Goal: Complete application form: Complete application form

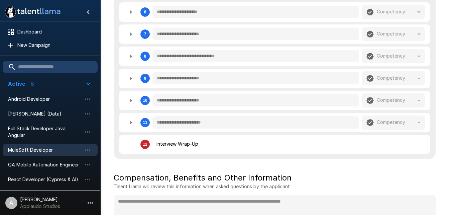
click at [85, 83] on icon "button" at bounding box center [88, 84] width 8 height 8
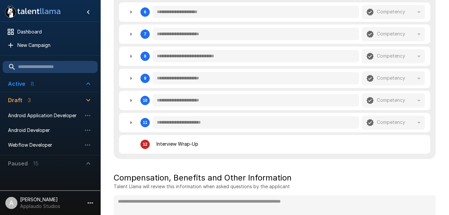
click at [85, 83] on icon "button" at bounding box center [88, 84] width 8 height 8
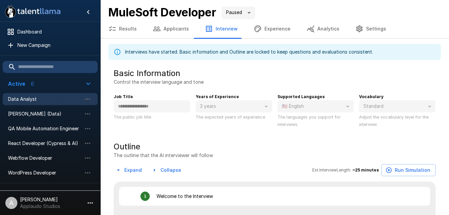
type textarea "*"
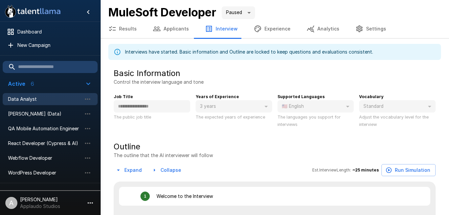
type textarea "*"
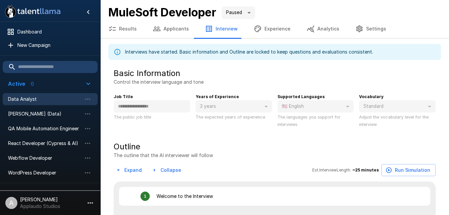
type textarea "*"
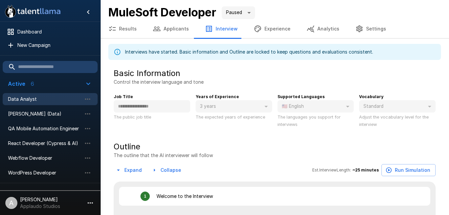
type textarea "*"
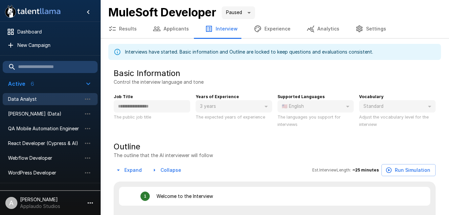
type textarea "*"
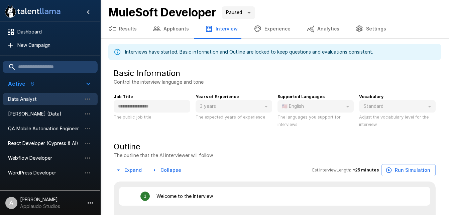
type textarea "*"
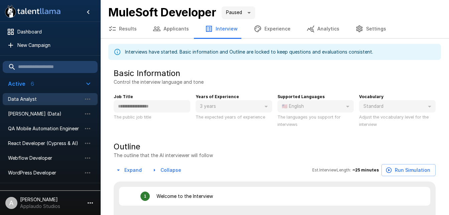
type textarea "*"
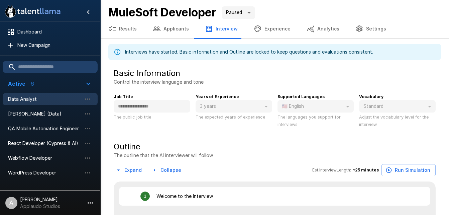
type textarea "*"
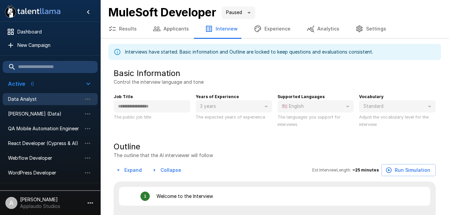
type textarea "*"
click at [29, 104] on div "Data Analyst" at bounding box center [50, 99] width 95 height 12
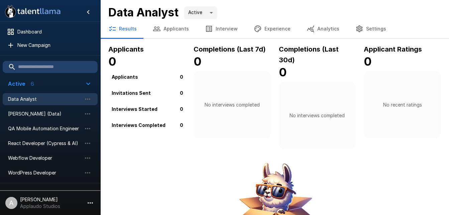
click at [207, 29] on icon "button" at bounding box center [209, 29] width 6 height 6
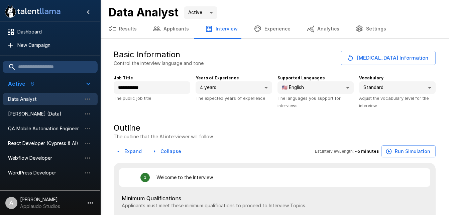
type textarea "*"
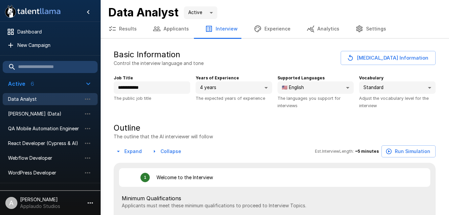
type textarea "*"
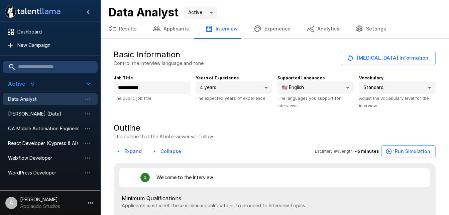
type textarea "*"
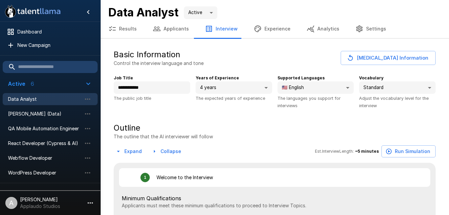
type textarea "*"
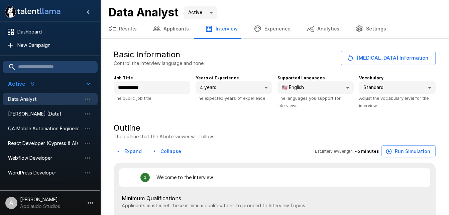
type textarea "*"
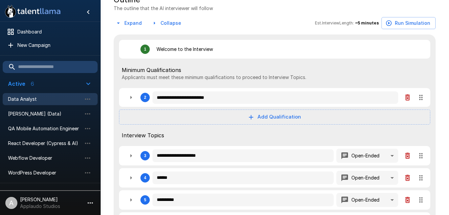
scroll to position [129, 0]
type textarea "*"
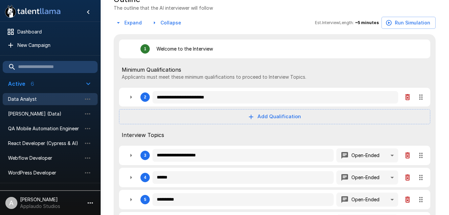
type textarea "*"
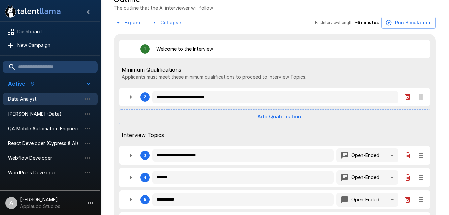
type textarea "*"
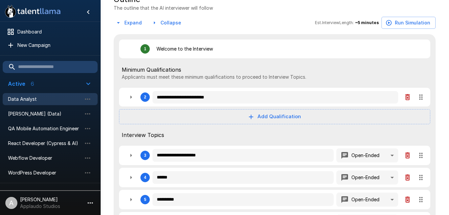
click at [151, 70] on span "Minimum Qualifications" at bounding box center [275, 70] width 306 height 8
drag, startPoint x: 151, startPoint y: 70, endPoint x: 168, endPoint y: 70, distance: 17.1
click at [168, 70] on span "Minimum Qualifications" at bounding box center [275, 70] width 306 height 8
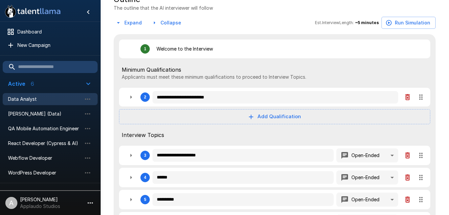
type textarea "*"
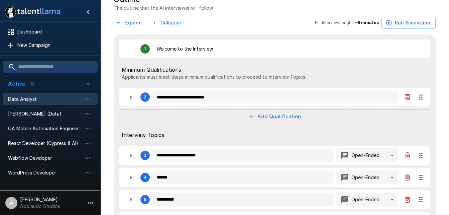
type textarea "*"
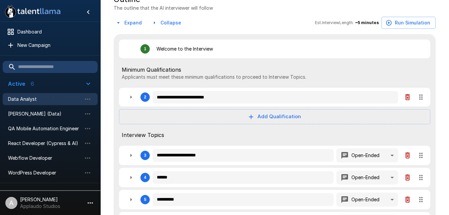
type textarea "*"
click at [130, 99] on icon "button" at bounding box center [131, 97] width 8 height 8
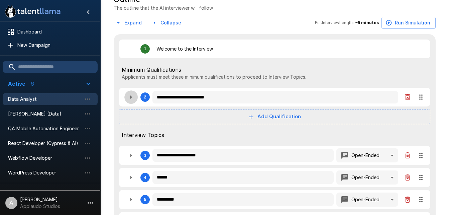
type textarea "*"
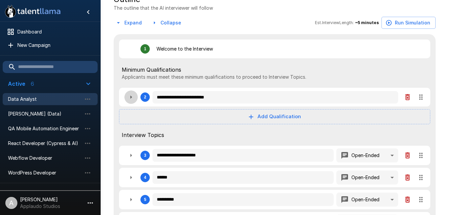
type textarea "*"
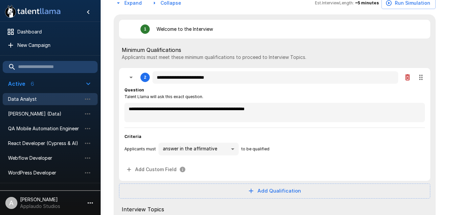
scroll to position [149, 0]
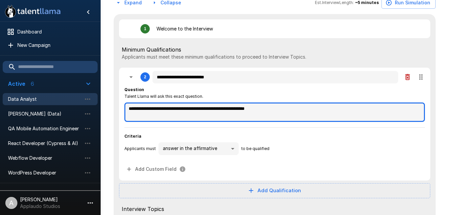
click at [214, 115] on textarea "**********" at bounding box center [274, 111] width 301 height 19
type textarea "*"
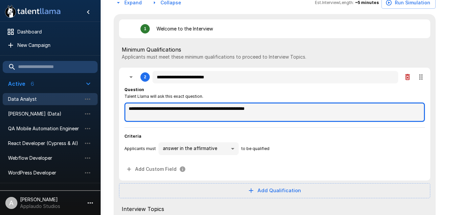
type textarea "*"
click at [214, 115] on textarea "**********" at bounding box center [274, 111] width 301 height 19
type textarea "*"
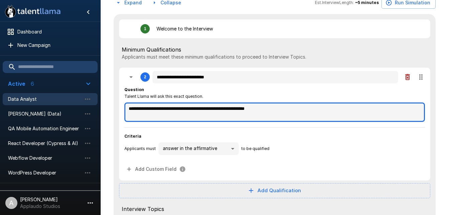
type textarea "*"
click at [214, 115] on textarea "**********" at bounding box center [274, 111] width 301 height 19
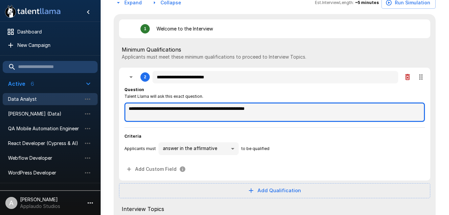
type textarea "*"
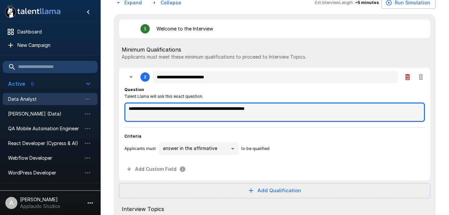
type textarea "*"
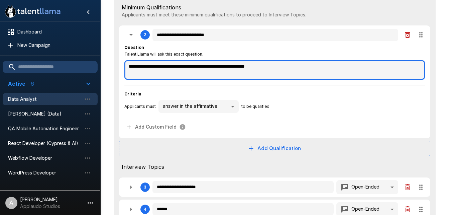
type textarea "*"
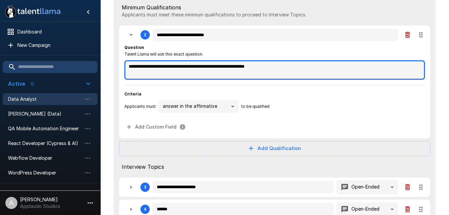
type textarea "*"
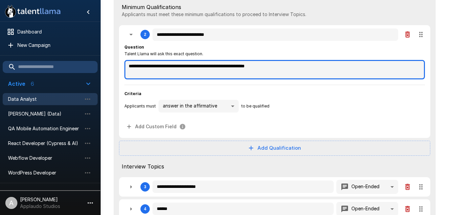
type textarea "*"
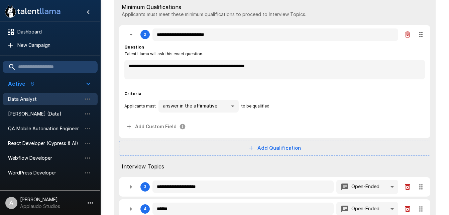
type textarea "*"
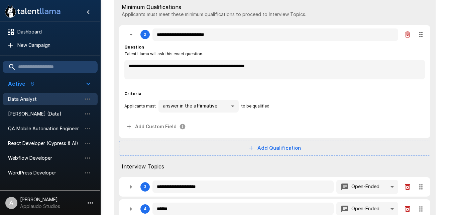
type textarea "*"
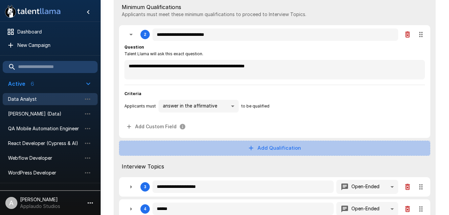
click at [274, 153] on button "Add Qualification" at bounding box center [275, 148] width 312 height 15
type textarea "*"
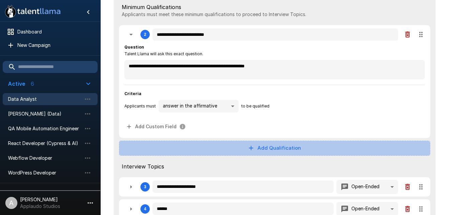
type textarea "*"
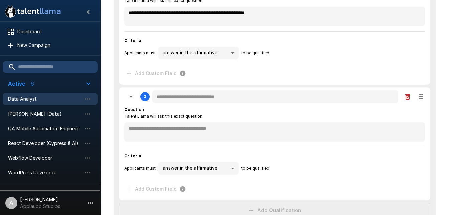
scroll to position [245, 0]
type textarea "*"
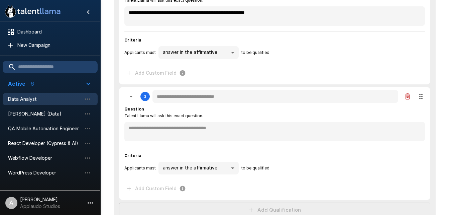
type textarea "*"
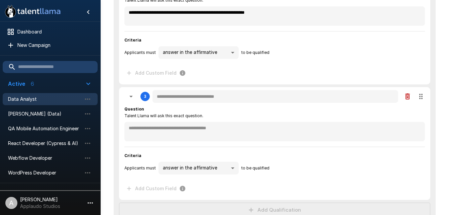
type textarea "*"
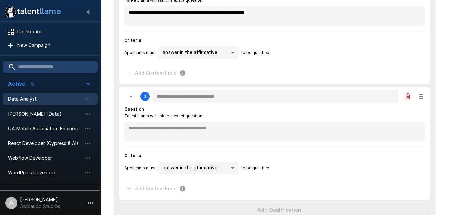
type textarea "*"
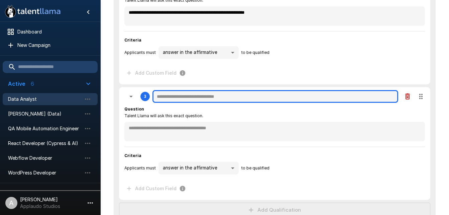
type textarea "*"
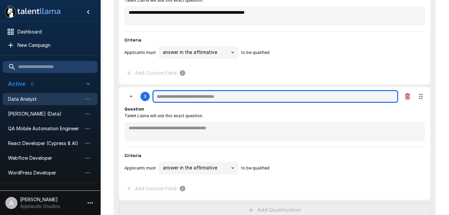
type textarea "*"
click at [194, 98] on input "text" at bounding box center [276, 96] width 246 height 13
type textarea "*"
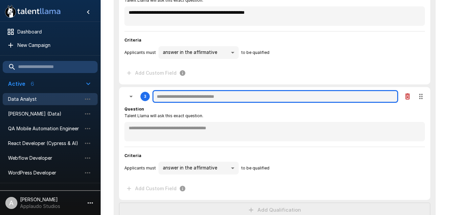
type textarea "*"
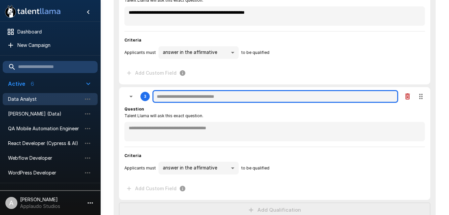
type textarea "*"
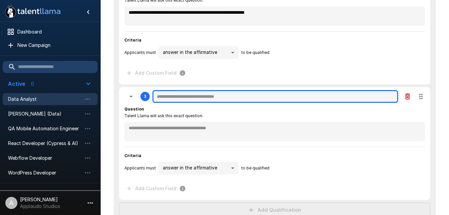
type textarea "*"
type input "*"
type textarea "*"
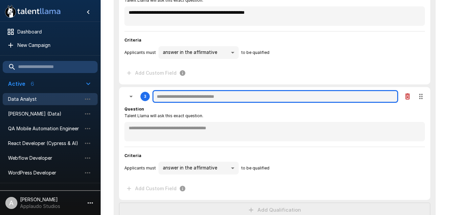
type textarea "*"
type input "**"
type textarea "*"
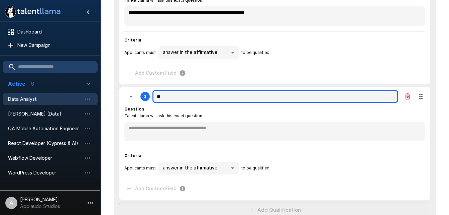
type textarea "*"
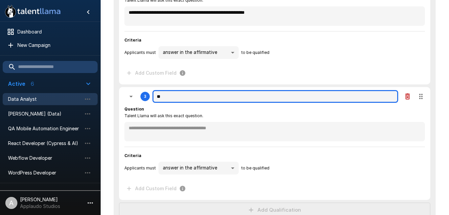
type textarea "*"
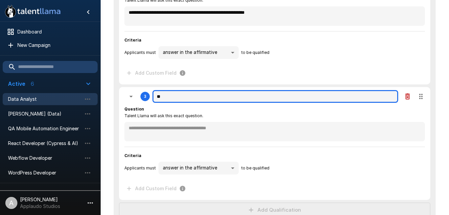
type textarea "*"
type input "***"
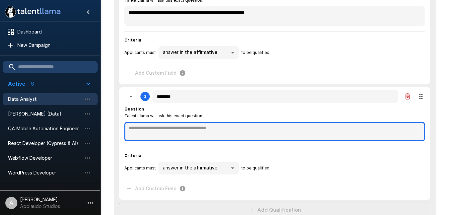
click at [193, 135] on textarea at bounding box center [274, 131] width 301 height 19
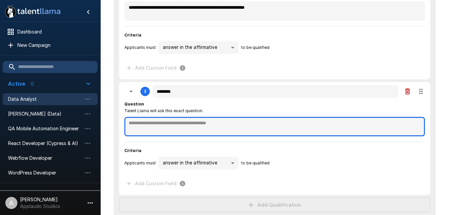
scroll to position [251, 0]
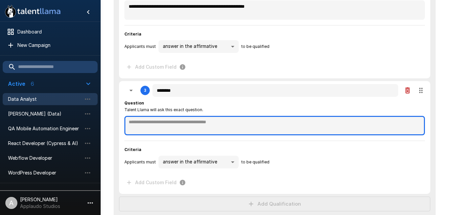
click at [183, 131] on textarea at bounding box center [274, 125] width 301 height 19
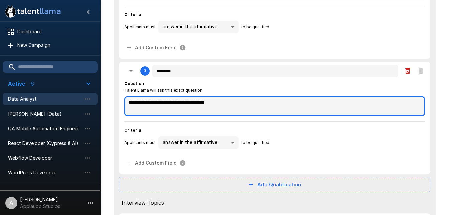
scroll to position [307, 0]
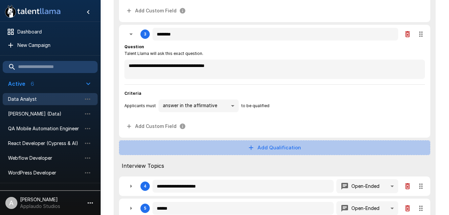
click at [217, 149] on button "Add Qualification" at bounding box center [275, 147] width 312 height 15
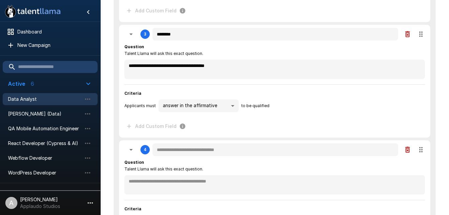
scroll to position [329, 0]
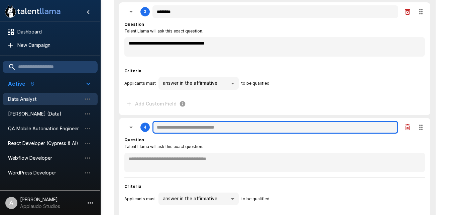
click at [204, 124] on input "text" at bounding box center [276, 127] width 246 height 13
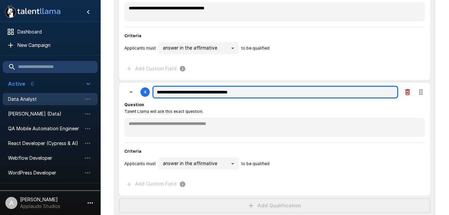
scroll to position [365, 0]
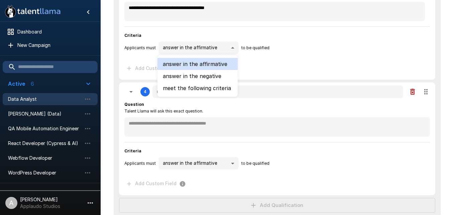
click at [441, 71] on div at bounding box center [227, 107] width 454 height 215
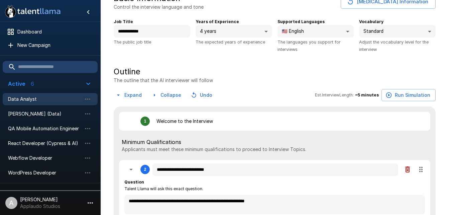
scroll to position [57, 0]
click at [154, 142] on span "Minimum Qualifications" at bounding box center [275, 142] width 306 height 8
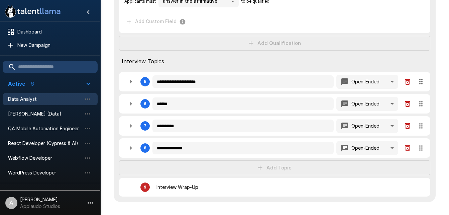
scroll to position [527, 0]
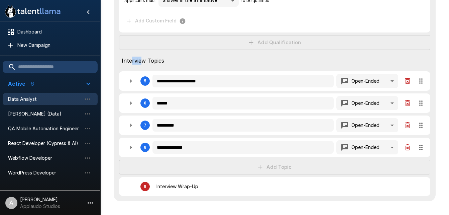
drag, startPoint x: 154, startPoint y: 142, endPoint x: 141, endPoint y: 55, distance: 88.3
click at [141, 55] on div "Interview Topics" at bounding box center [275, 61] width 312 height 16
